Goal: Task Accomplishment & Management: Manage account settings

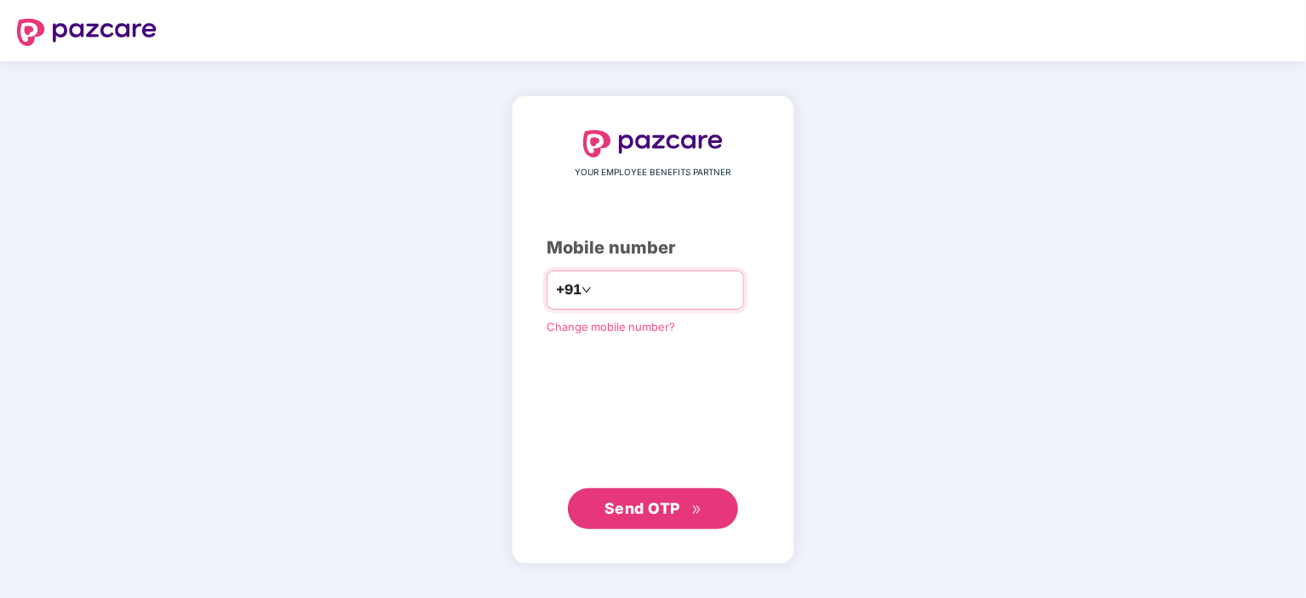
click at [595, 278] on input "number" at bounding box center [665, 290] width 140 height 27
type input "**********"
click at [613, 496] on button "Send OTP" at bounding box center [653, 508] width 170 height 41
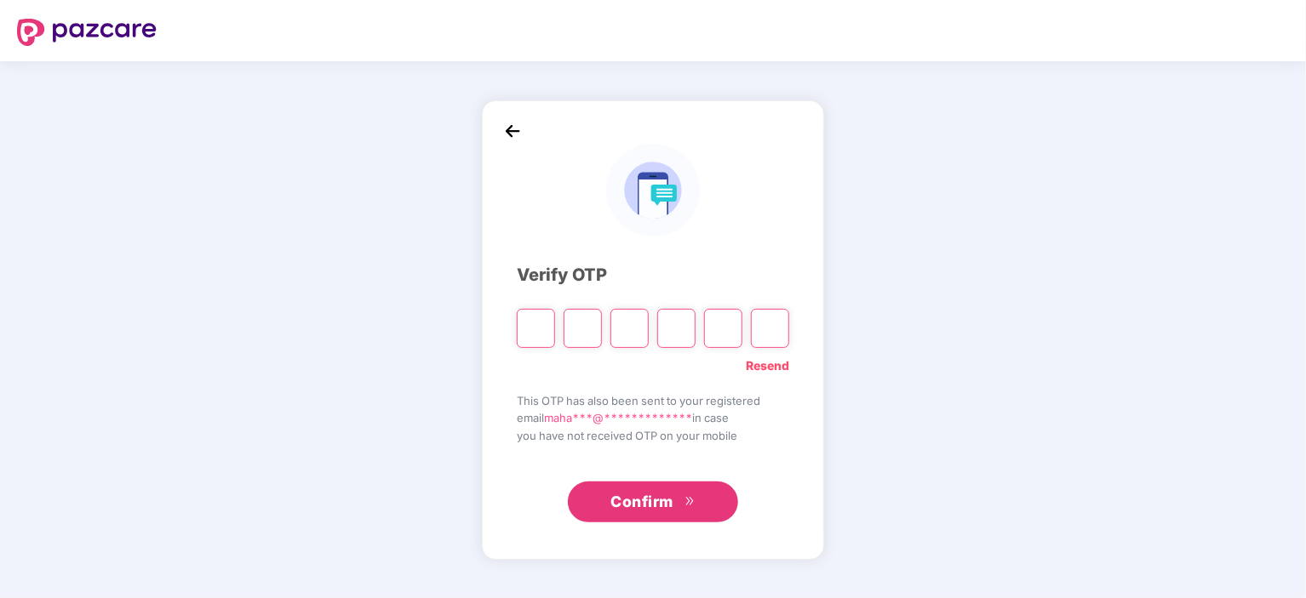
type input "*"
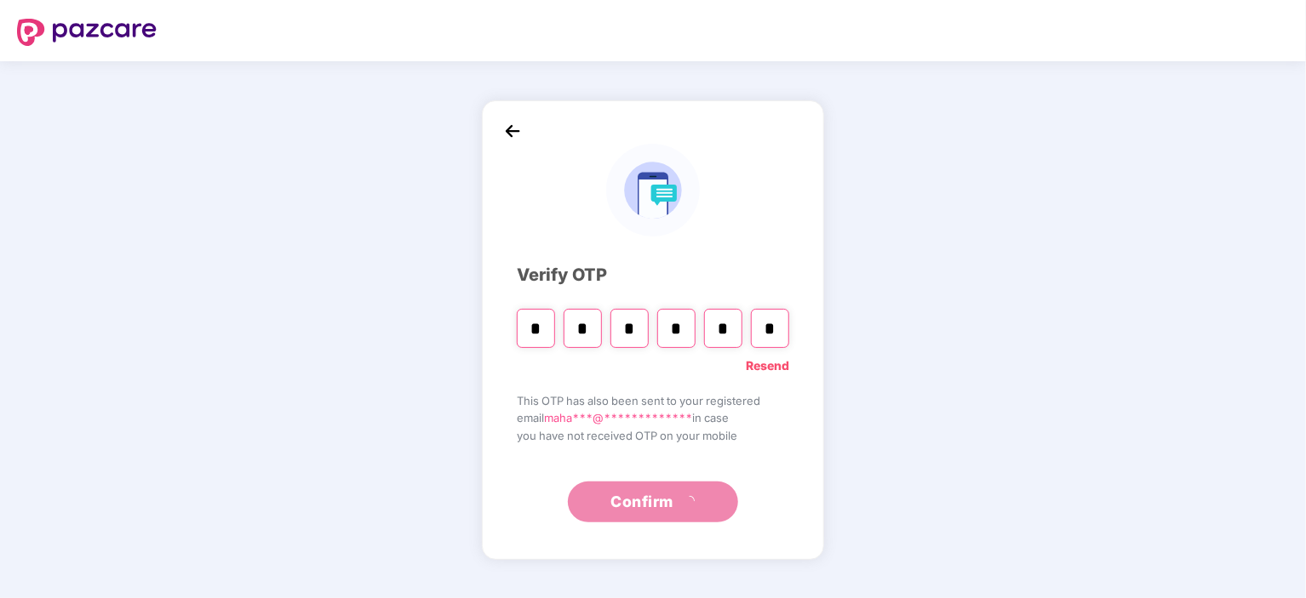
type input "*"
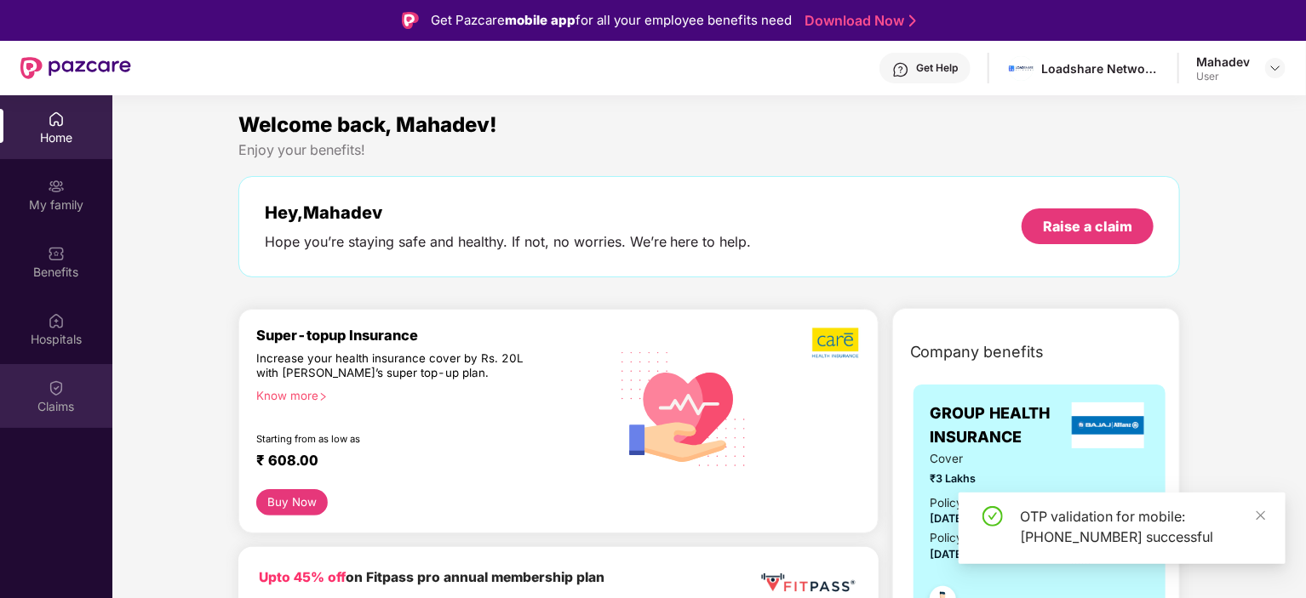
click at [59, 394] on img at bounding box center [56, 388] width 17 height 17
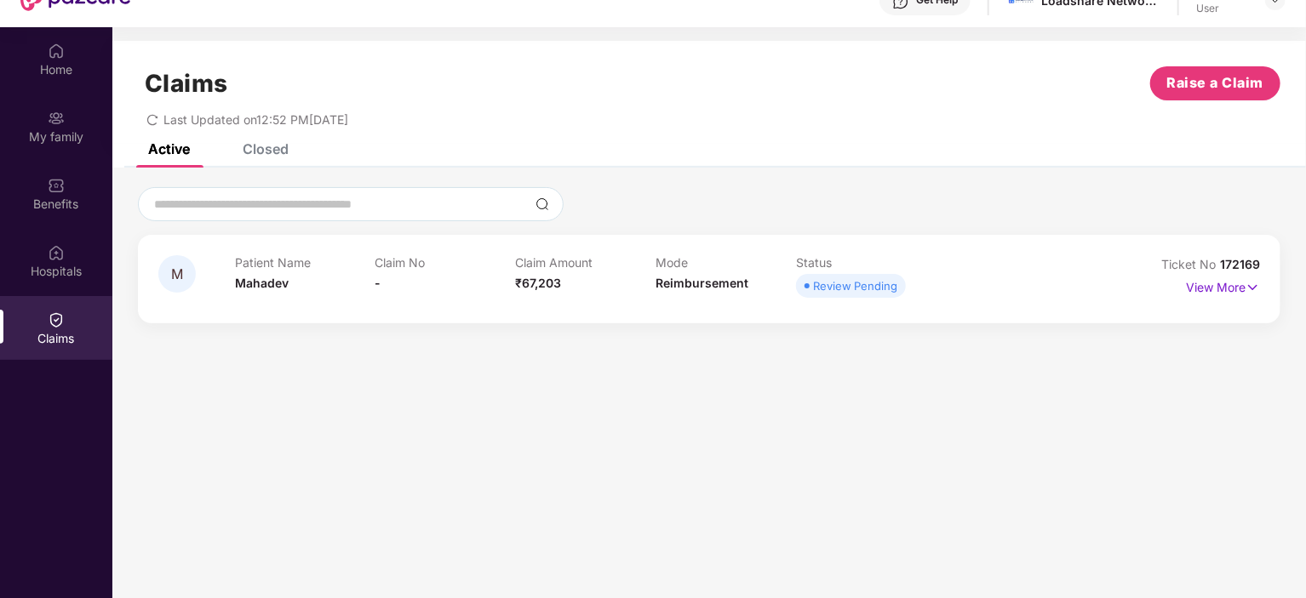
scroll to position [87, 0]
